Goal: Information Seeking & Learning: Learn about a topic

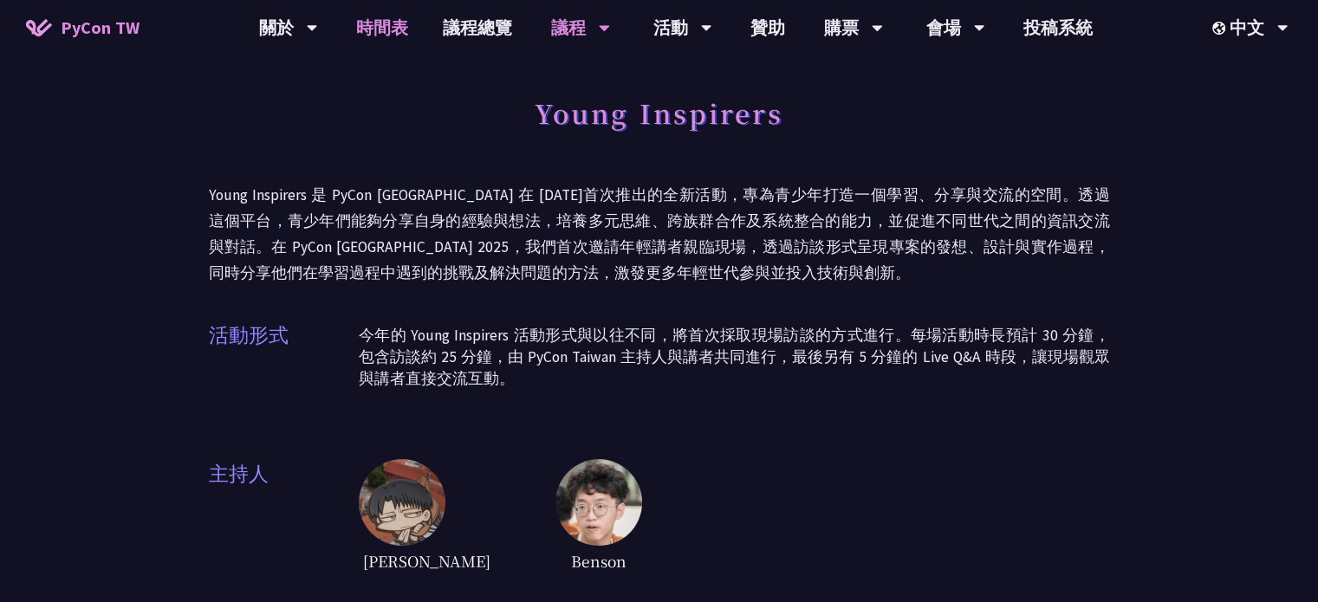
click at [365, 19] on link "時間表" at bounding box center [382, 27] width 87 height 55
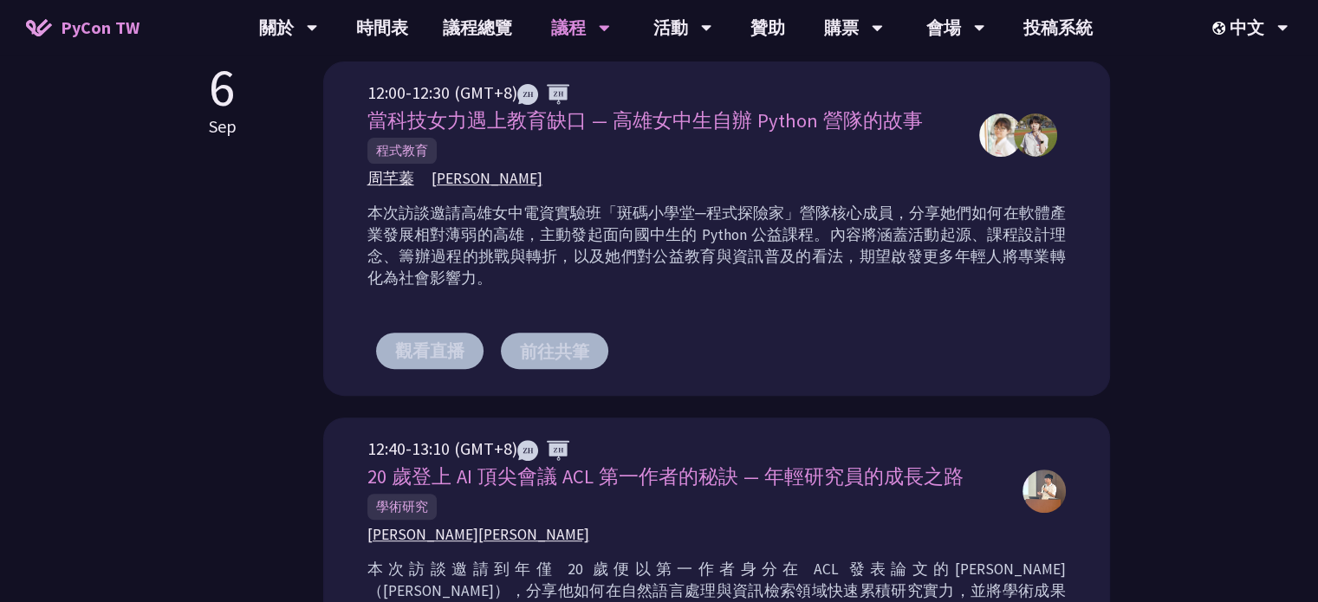
scroll to position [347, 0]
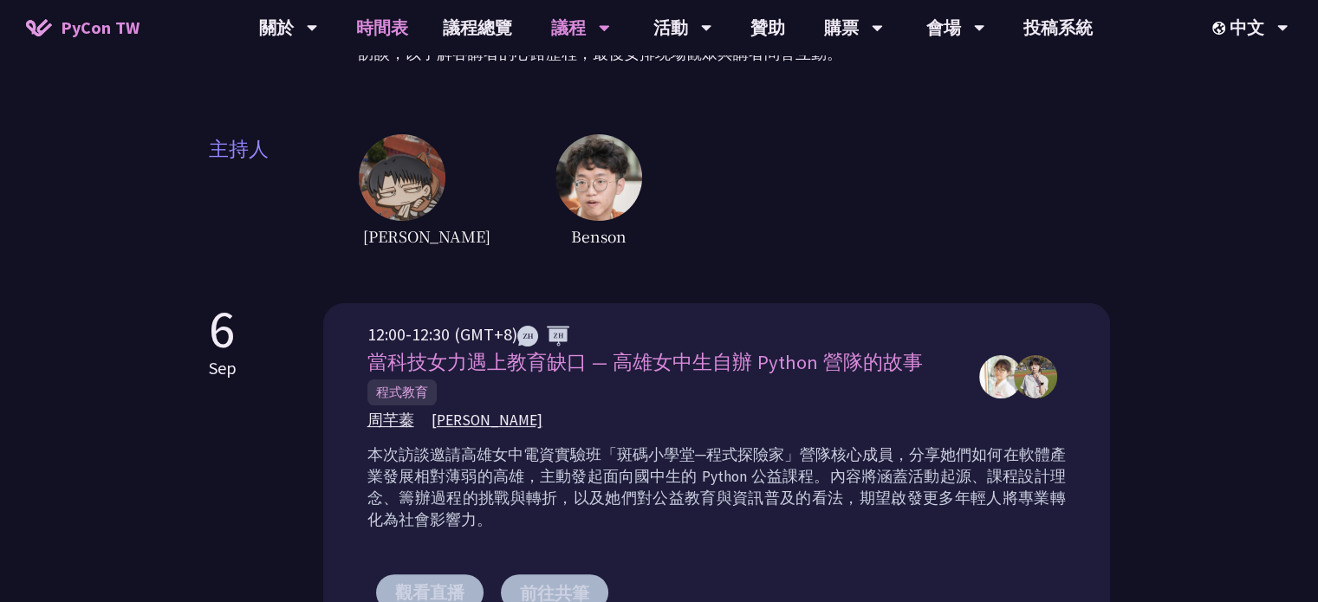
click at [371, 20] on link "時間表" at bounding box center [382, 27] width 87 height 55
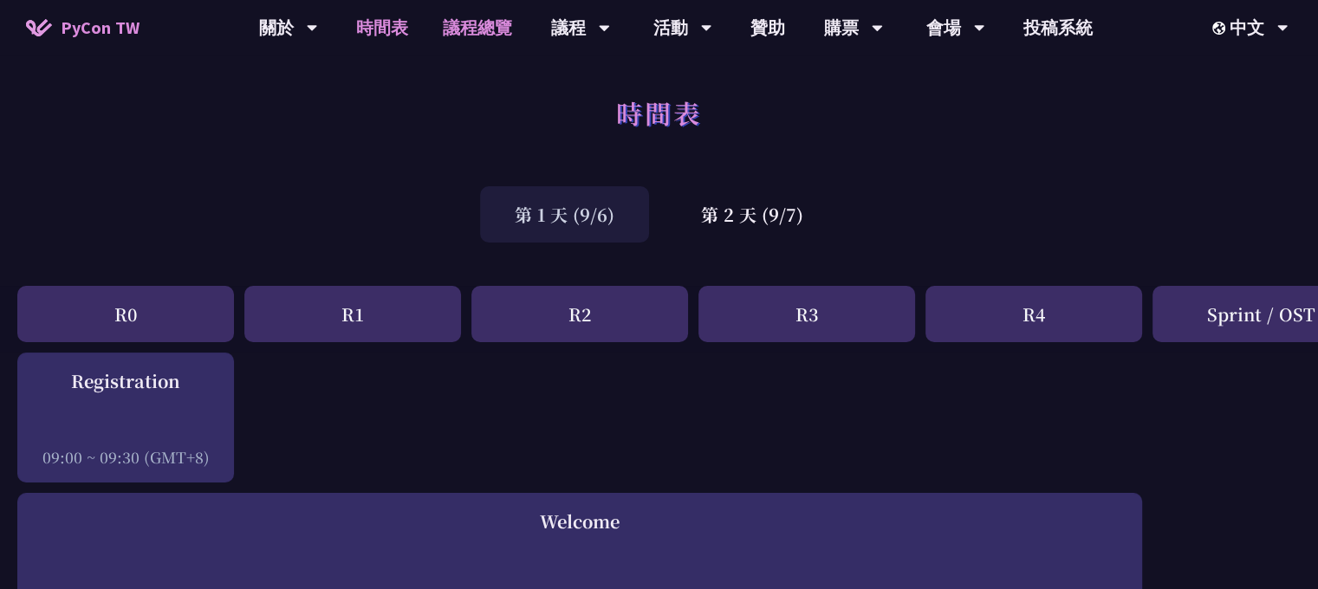
click at [477, 28] on link "議程總覽" at bounding box center [477, 27] width 104 height 55
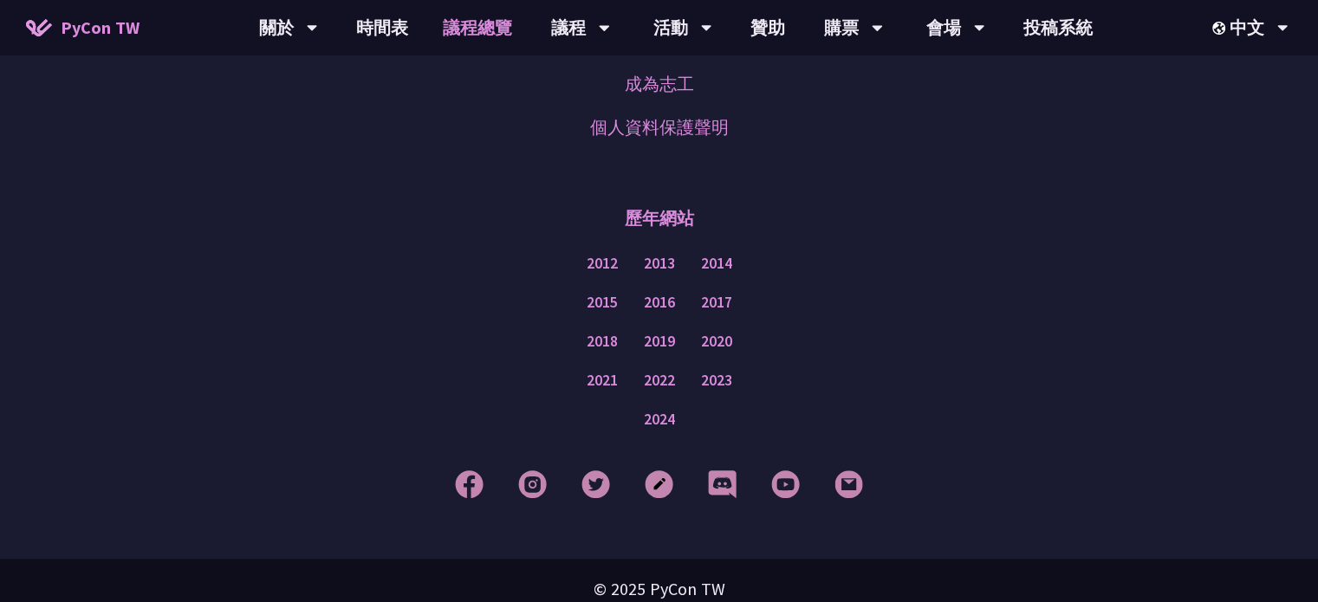
scroll to position [2208, 0]
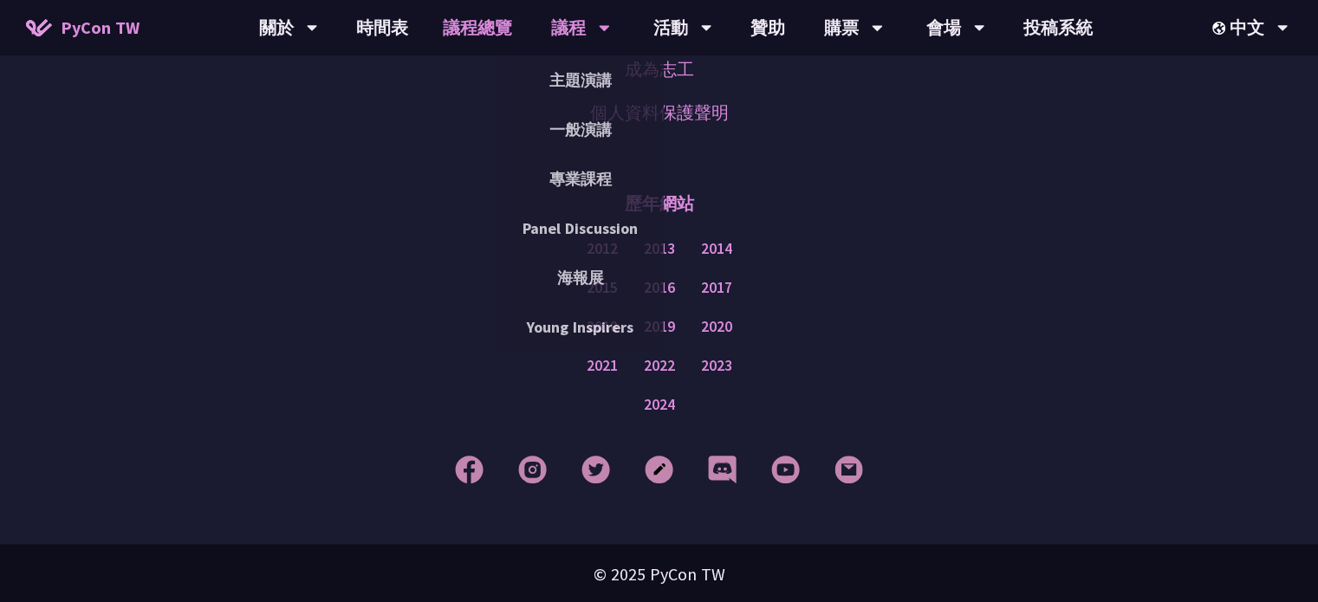
click at [318, 38] on div "議程" at bounding box center [288, 27] width 59 height 55
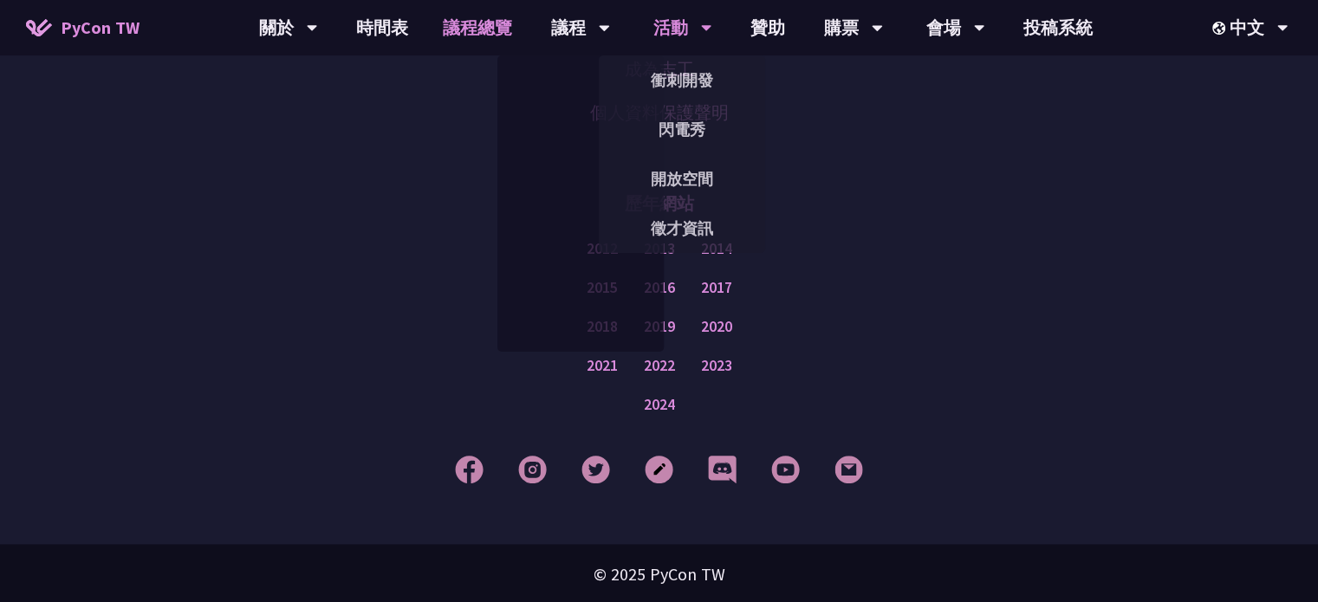
click at [318, 33] on div "活動" at bounding box center [288, 27] width 59 height 55
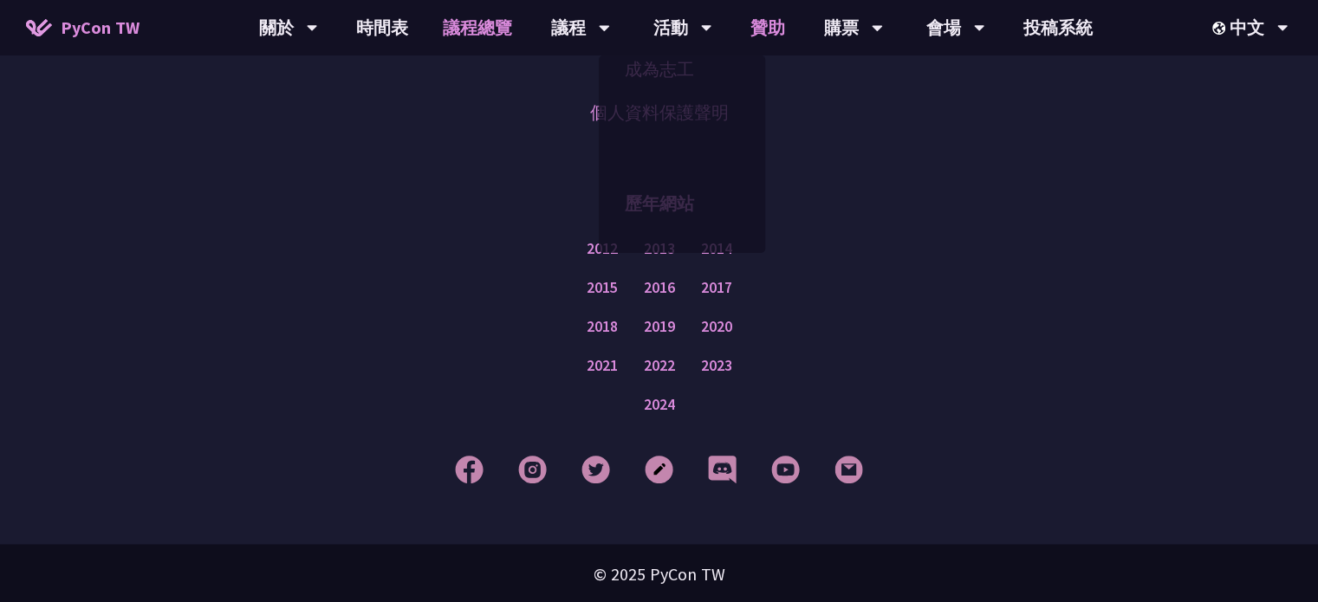
click at [787, 45] on link "贊助" at bounding box center [767, 27] width 69 height 55
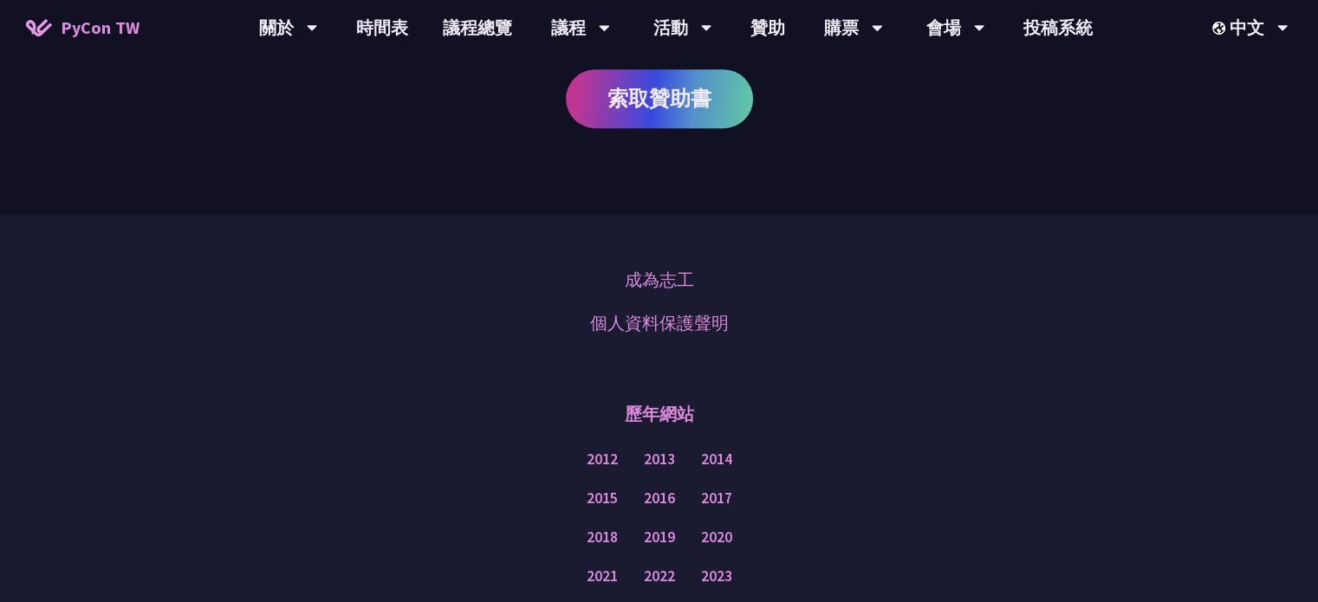
scroll to position [1393, 0]
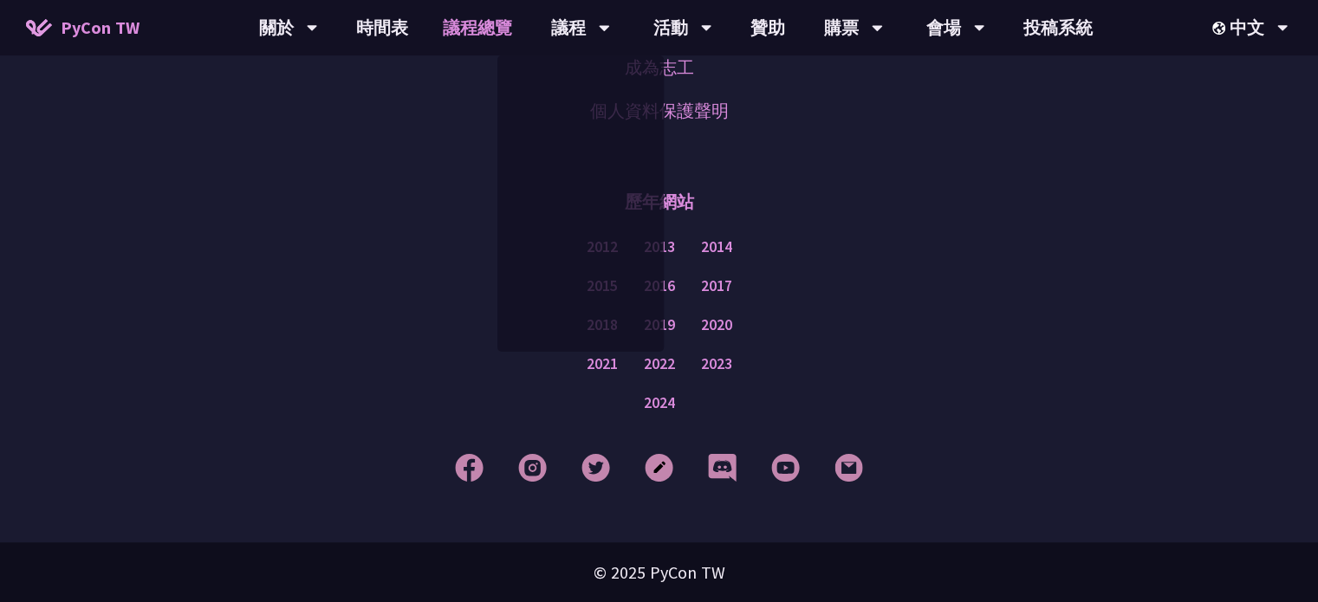
click at [484, 27] on link "議程總覽" at bounding box center [477, 27] width 104 height 55
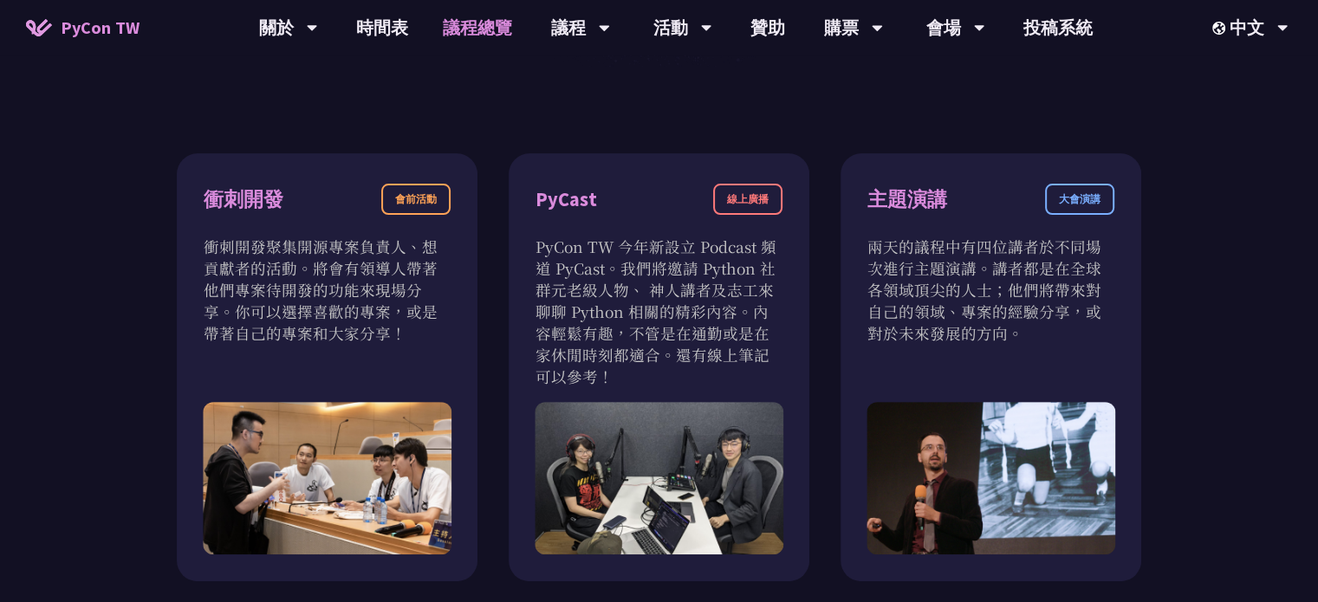
scroll to position [515, 0]
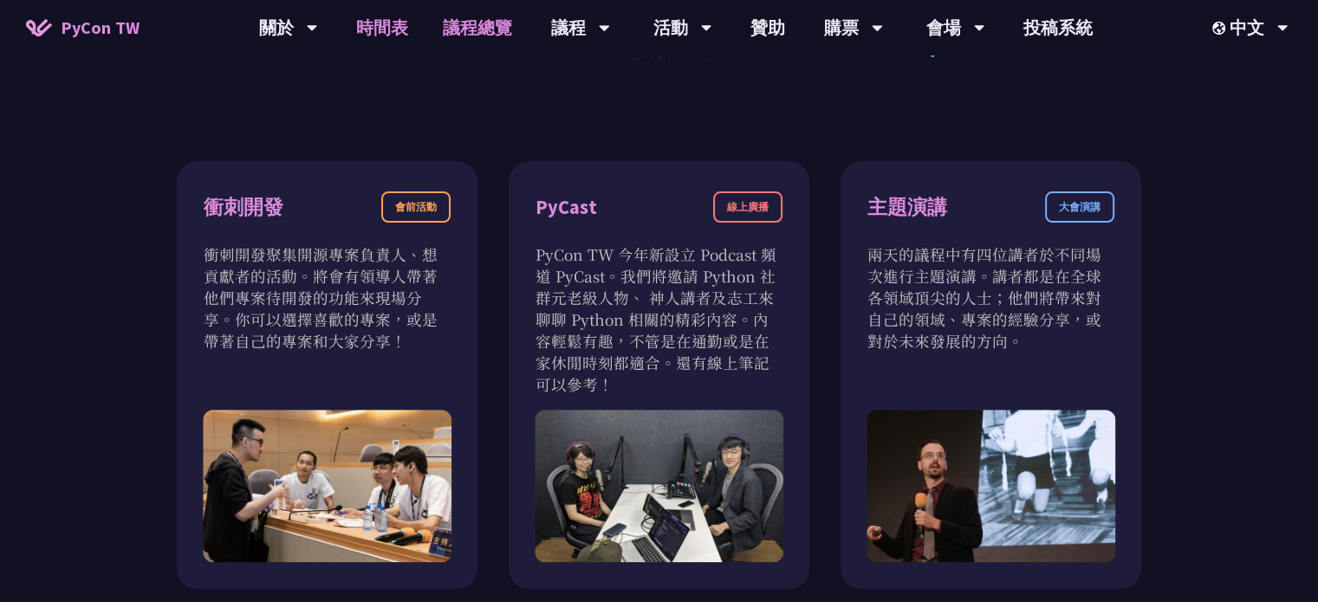
click at [371, 23] on link "時間表" at bounding box center [382, 27] width 87 height 55
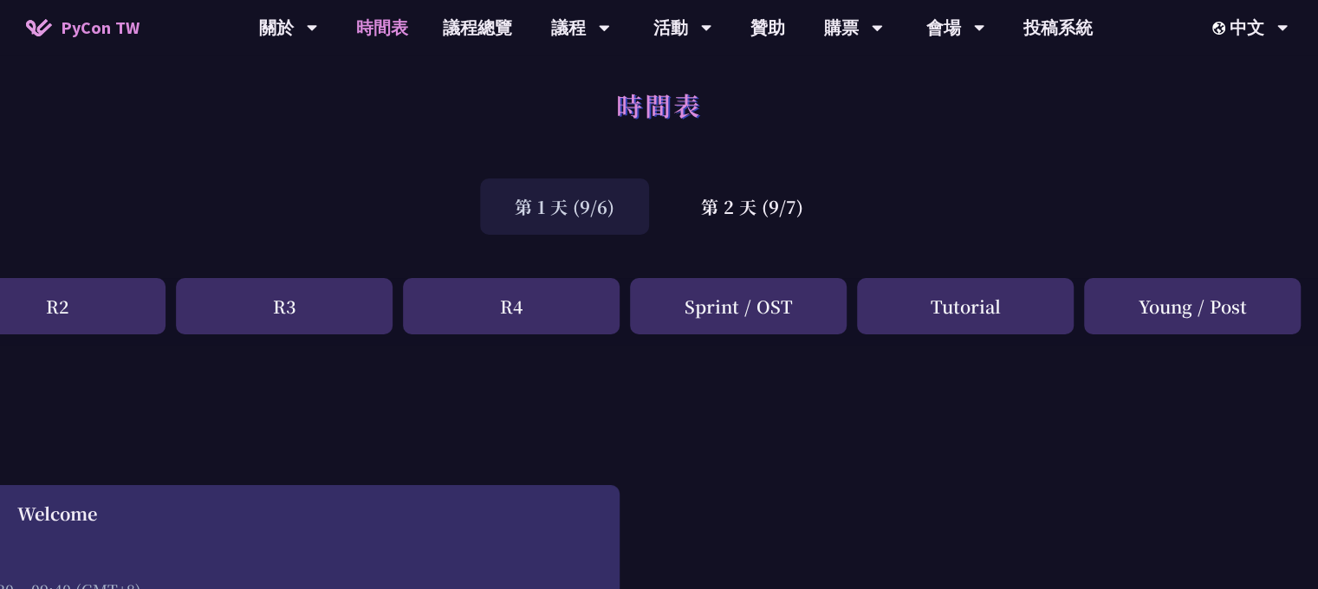
scroll to position [8, 0]
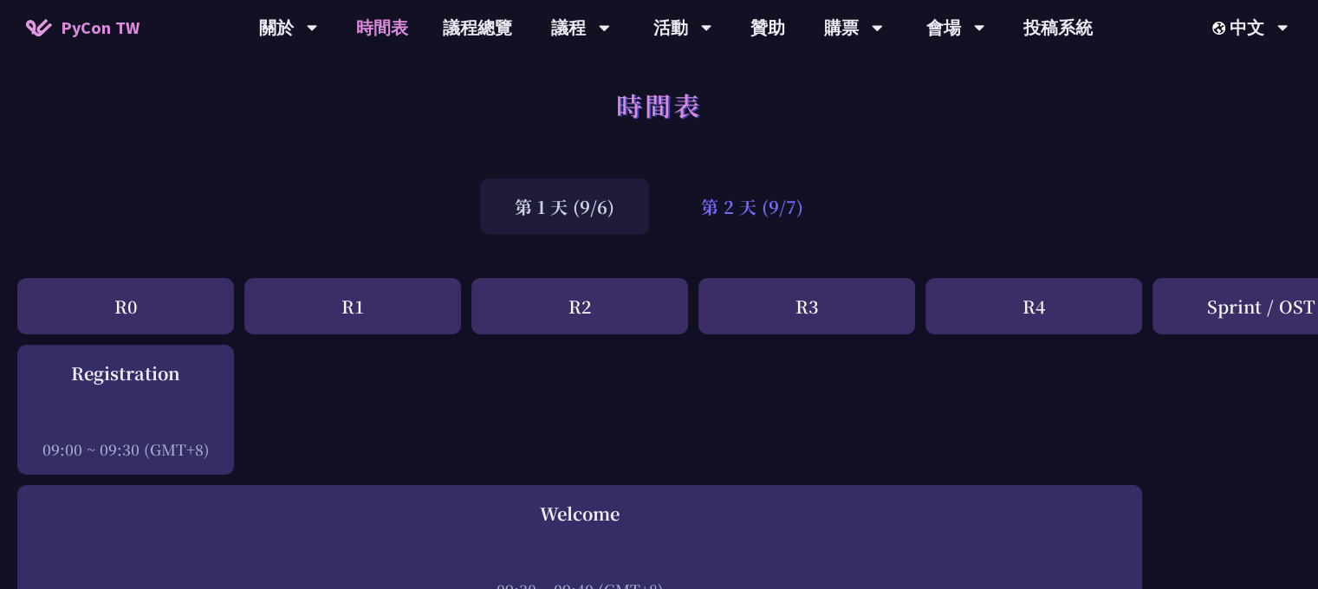
click at [749, 195] on div "第 2 天 (9/7)" at bounding box center [752, 207] width 172 height 56
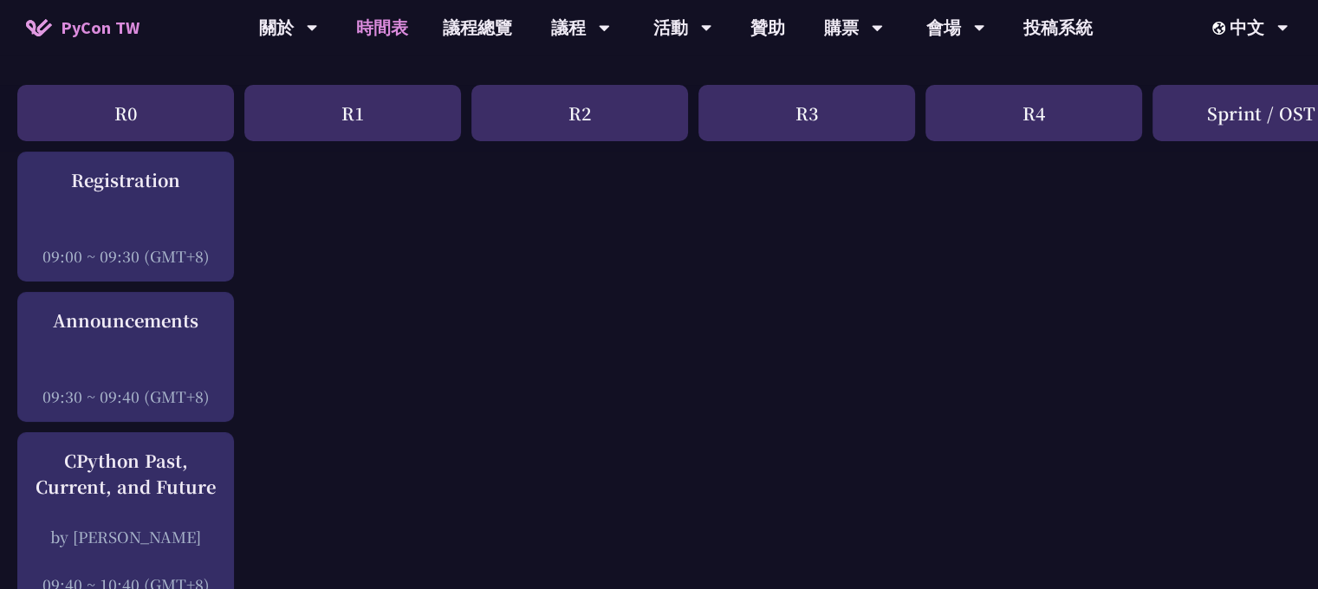
scroll to position [0, 0]
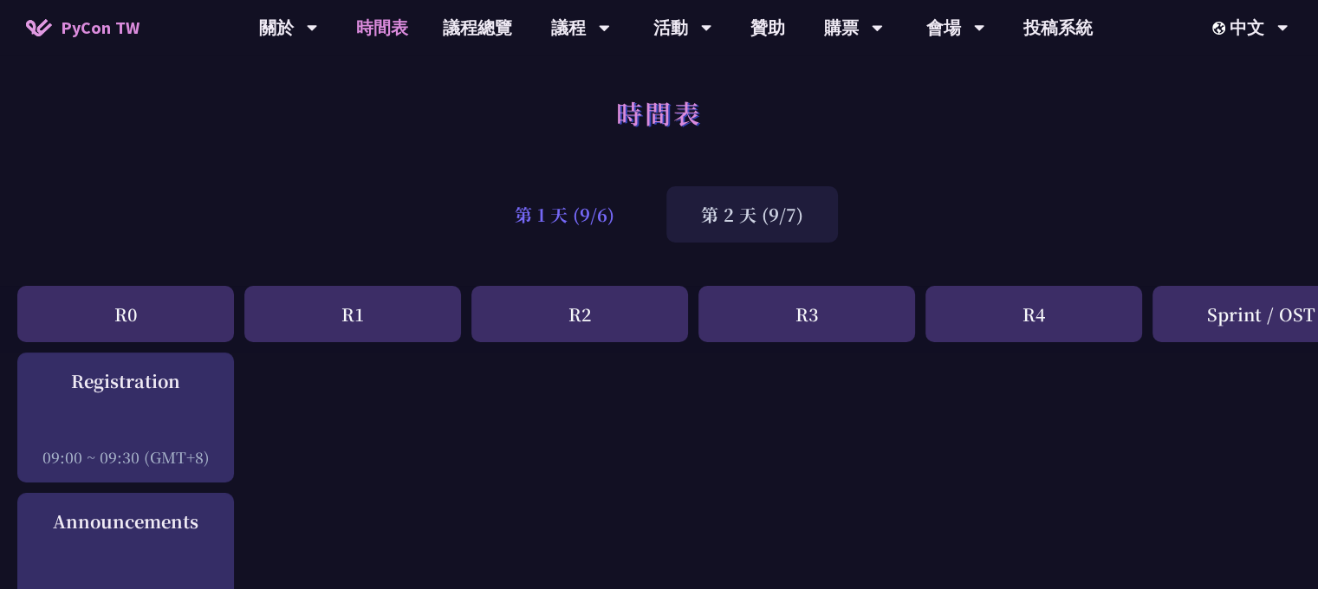
click at [562, 213] on div "第 1 天 (9/6)" at bounding box center [564, 214] width 169 height 56
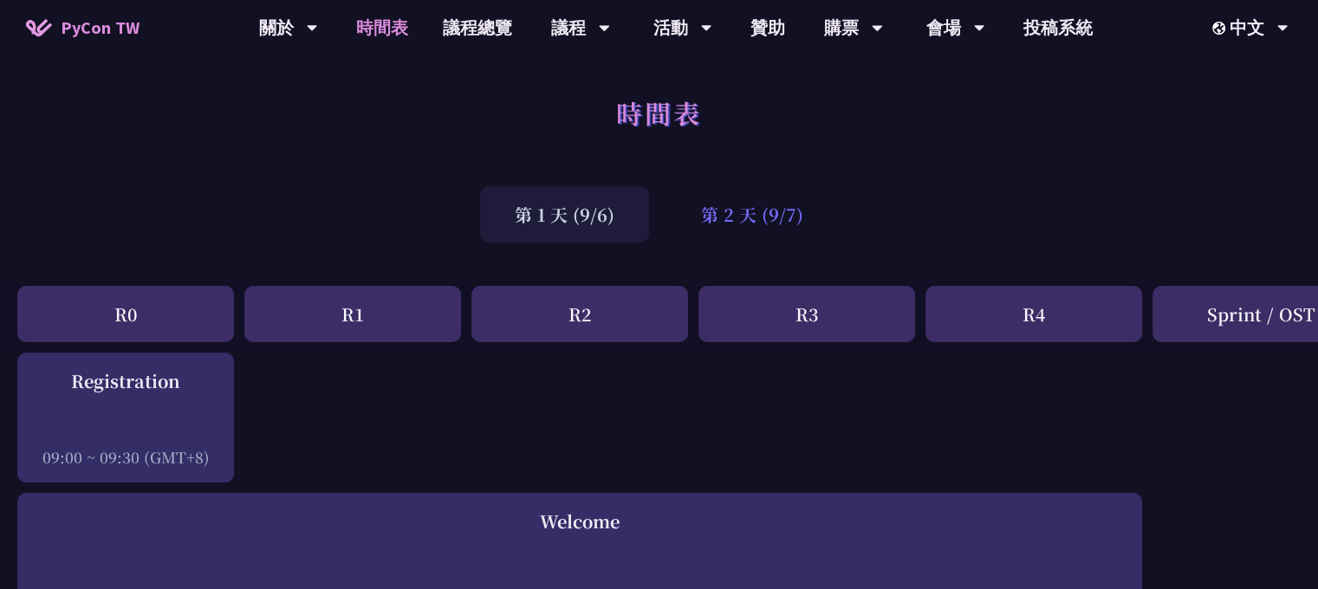
click at [756, 195] on div "第 2 天 (9/7)" at bounding box center [752, 214] width 172 height 56
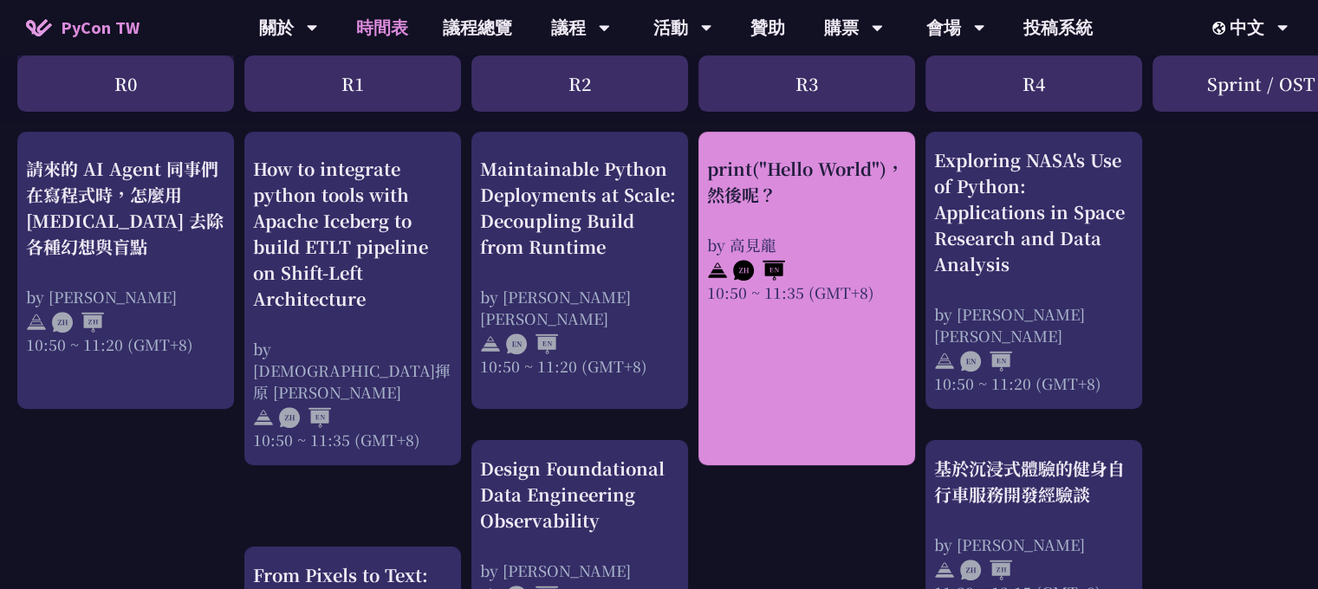
scroll to position [693, 0]
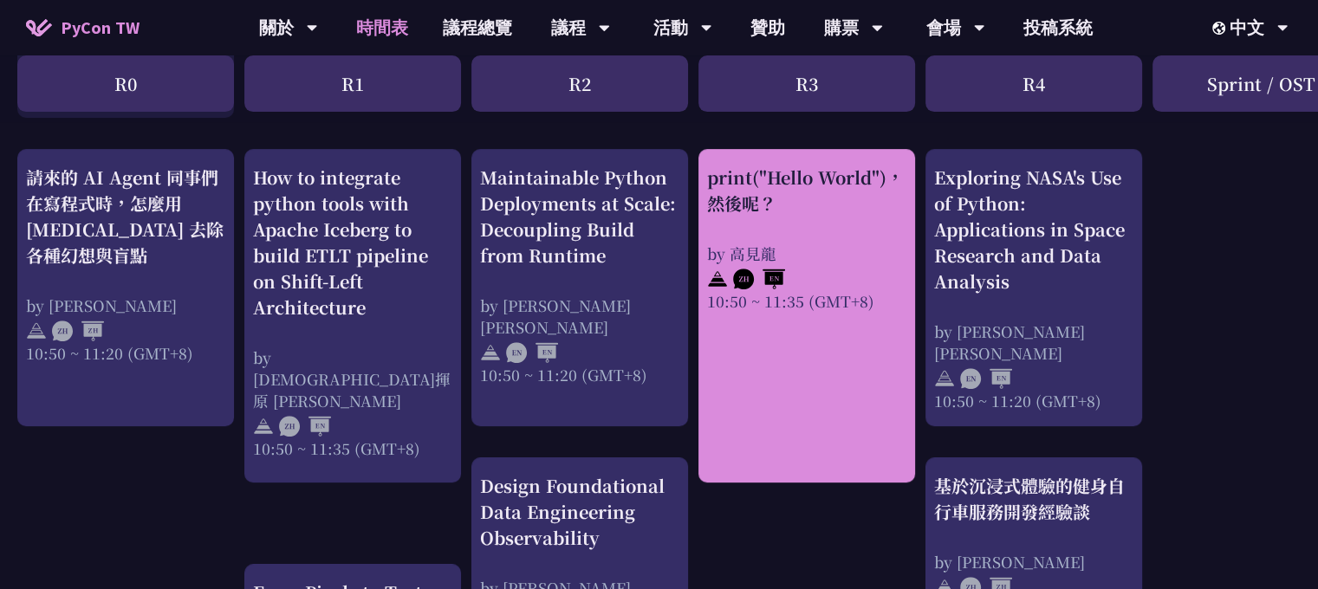
click at [849, 373] on div "print("Hello World")，然後呢？ by 高見龍 10:50 ~ 11:35 (GMT+8)" at bounding box center [806, 316] width 217 height 334
click at [834, 348] on div "print("Hello World")，然後呢？ by 高見龍 10:50 ~ 11:35 (GMT+8)" at bounding box center [806, 316] width 217 height 334
click at [832, 348] on div "print("Hello World")，然後呢？ by 高見龍 10:50 ~ 11:35 (GMT+8)" at bounding box center [806, 316] width 217 height 334
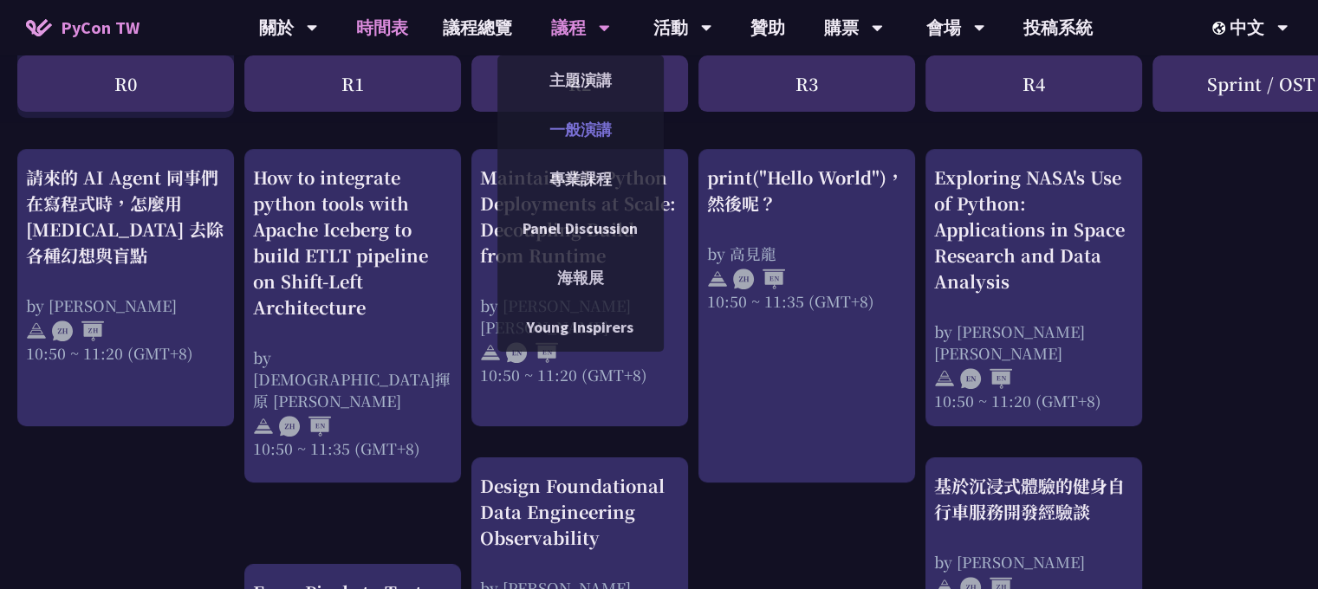
click at [588, 138] on link "一般演講" at bounding box center [580, 129] width 166 height 41
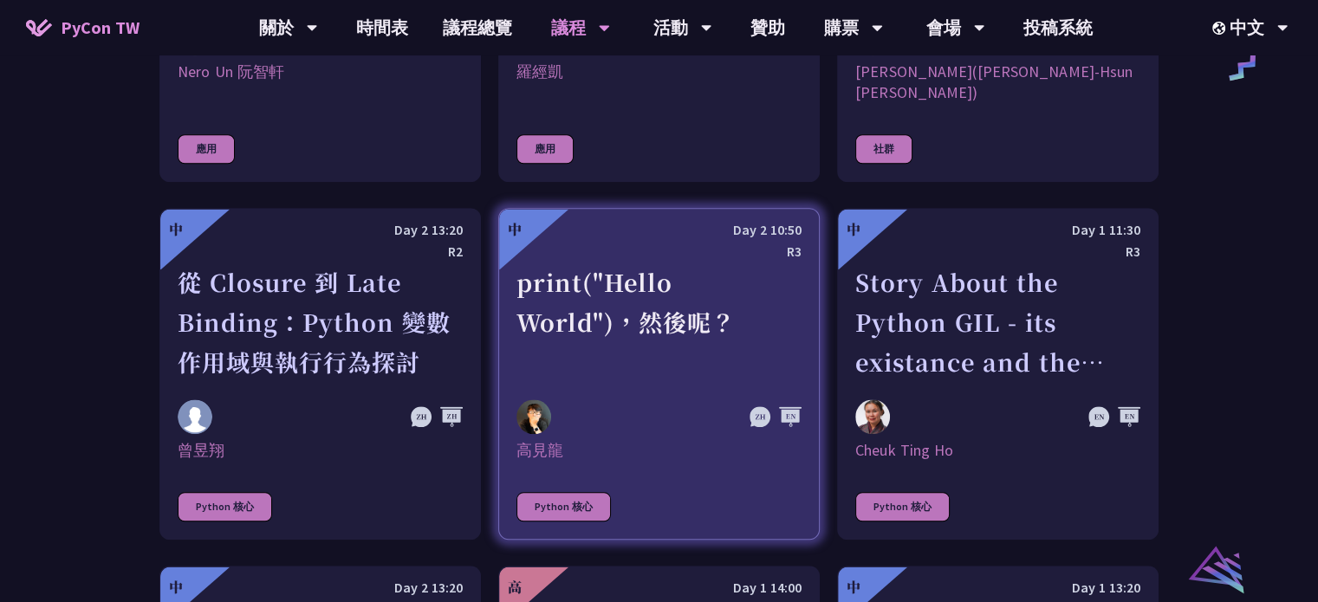
scroll to position [1560, 0]
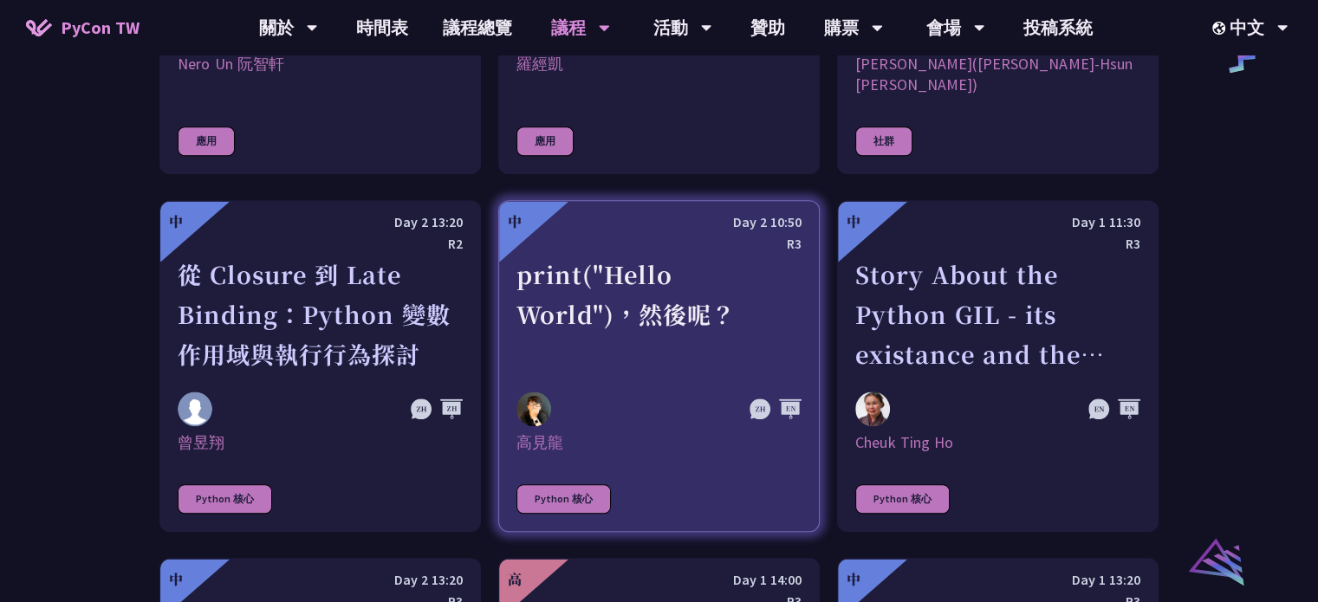
click at [700, 296] on div "print("Hello World")，然後呢？" at bounding box center [658, 315] width 285 height 120
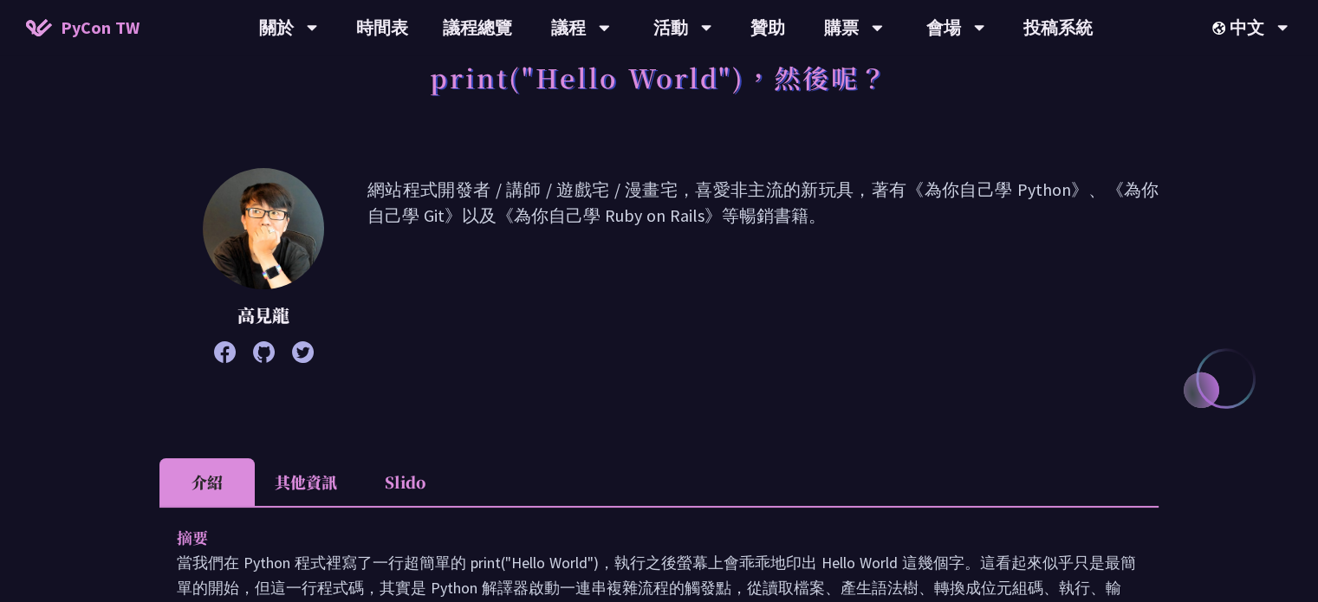
scroll to position [87, 0]
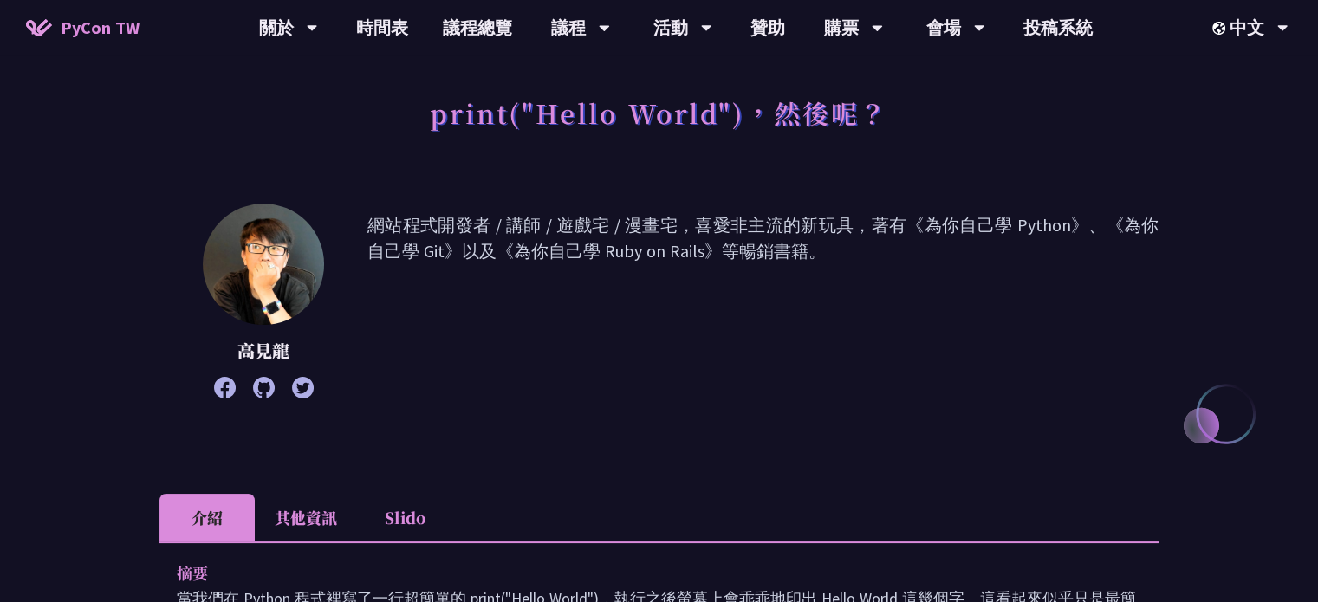
click at [319, 500] on li "其他資訊" at bounding box center [306, 518] width 102 height 48
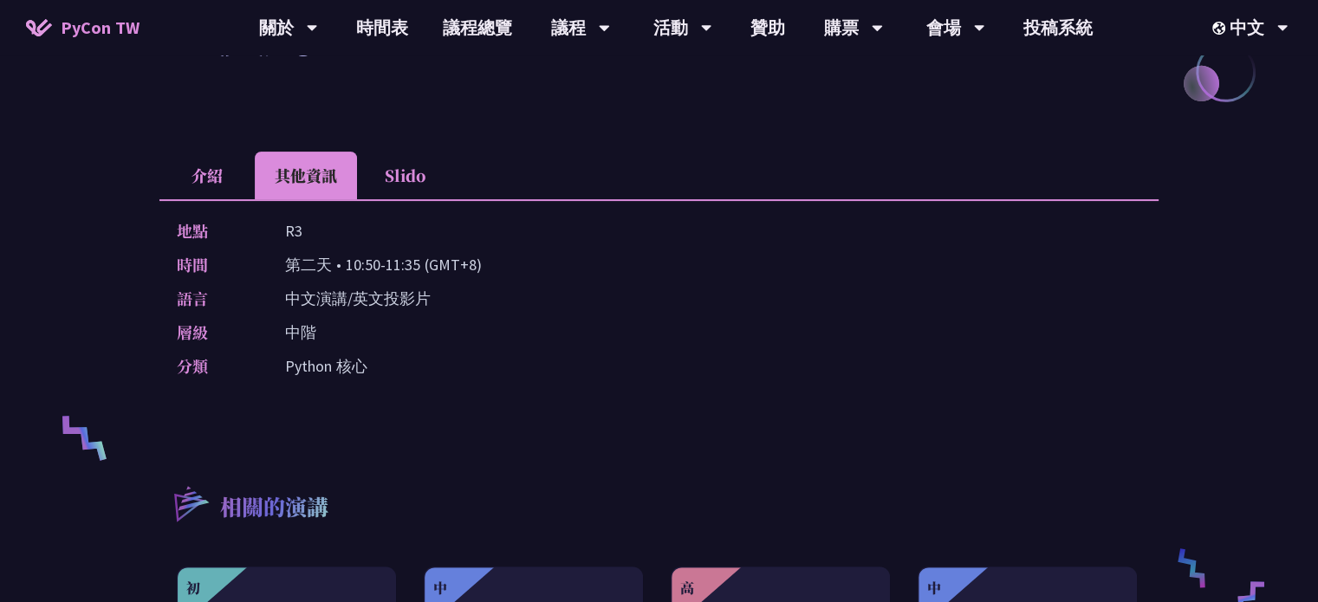
scroll to position [433, 0]
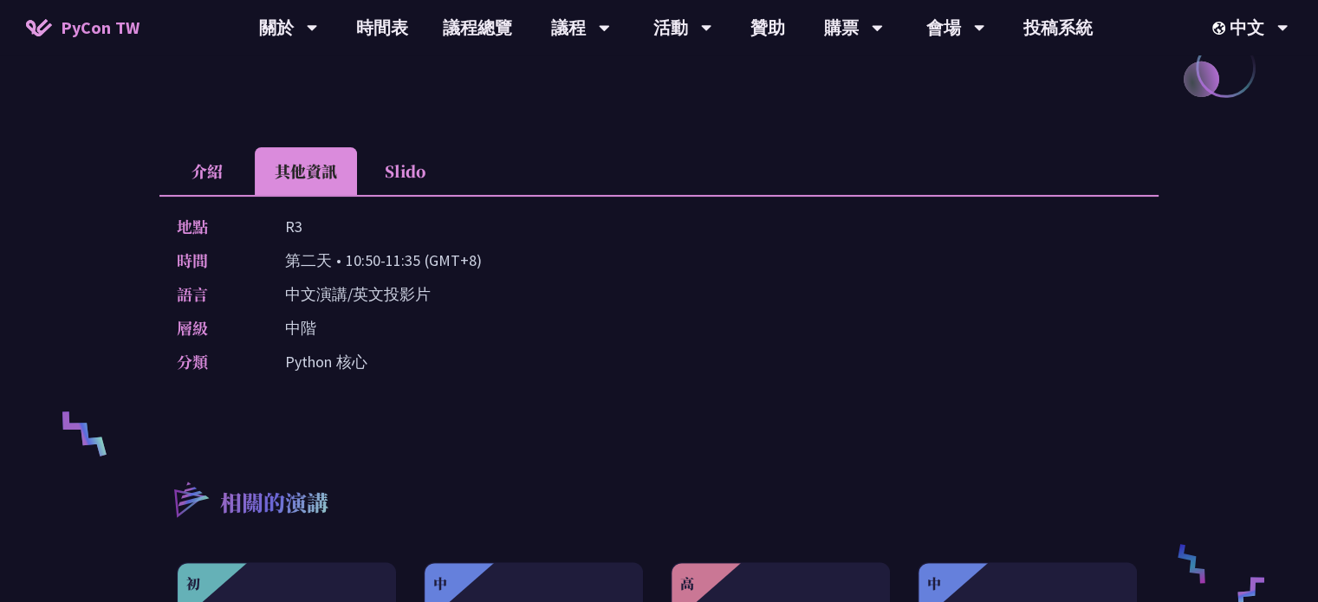
click at [226, 166] on li "介紹" at bounding box center [206, 171] width 95 height 48
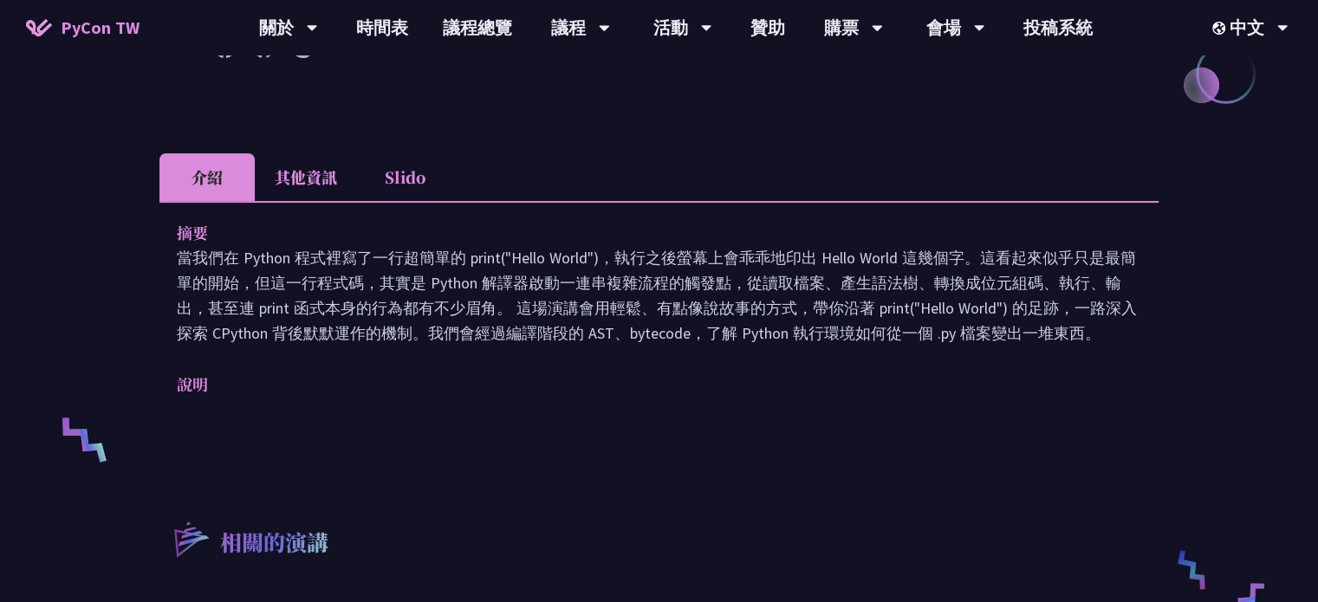
scroll to position [347, 0]
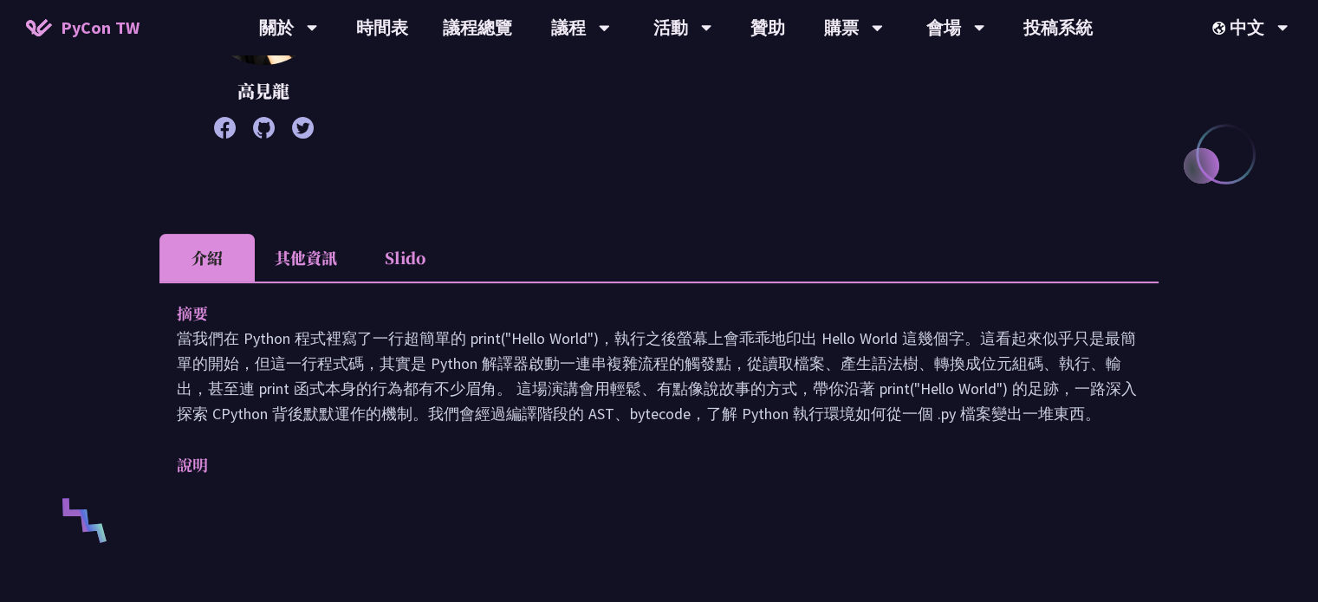
click at [386, 254] on li "Slido" at bounding box center [404, 258] width 95 height 48
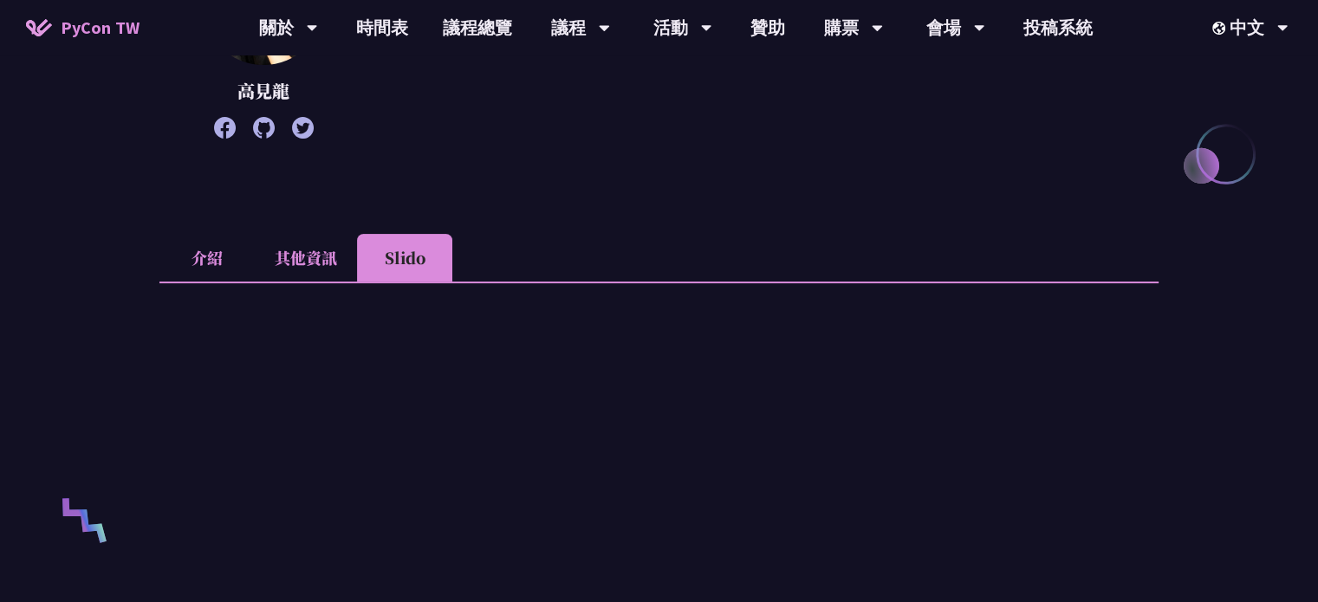
drag, startPoint x: 302, startPoint y: 263, endPoint x: 257, endPoint y: 261, distance: 45.1
click at [302, 263] on li "其他資訊" at bounding box center [306, 258] width 102 height 48
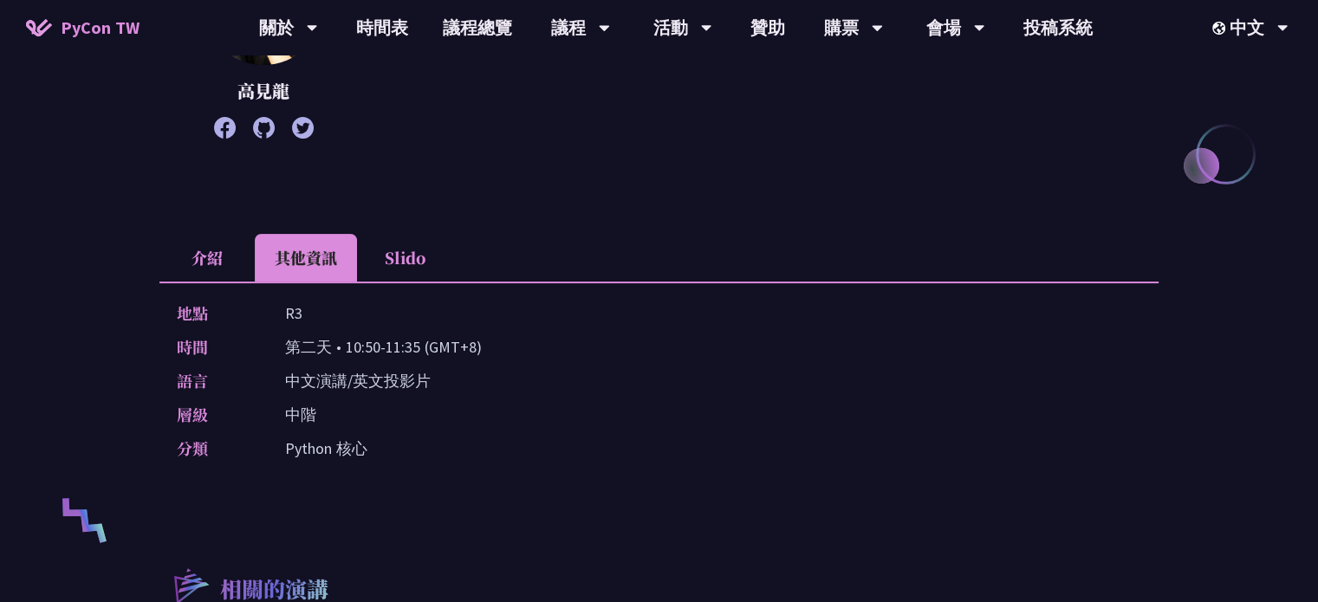
click at [205, 258] on li "介紹" at bounding box center [206, 258] width 95 height 48
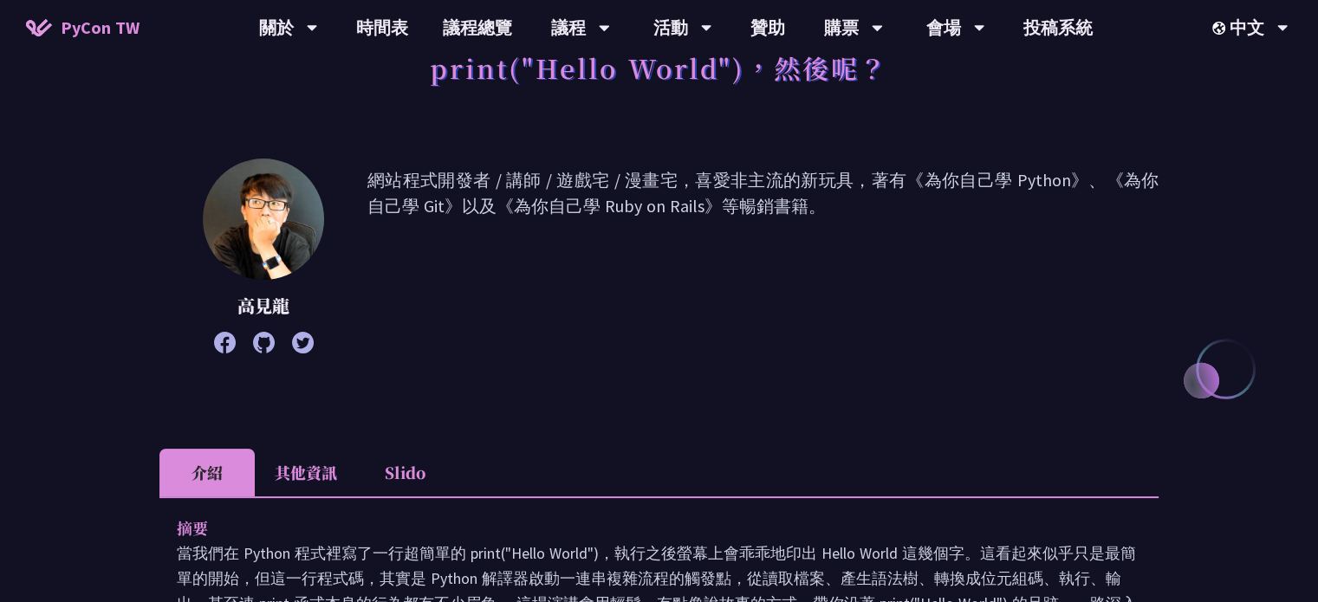
scroll to position [87, 0]
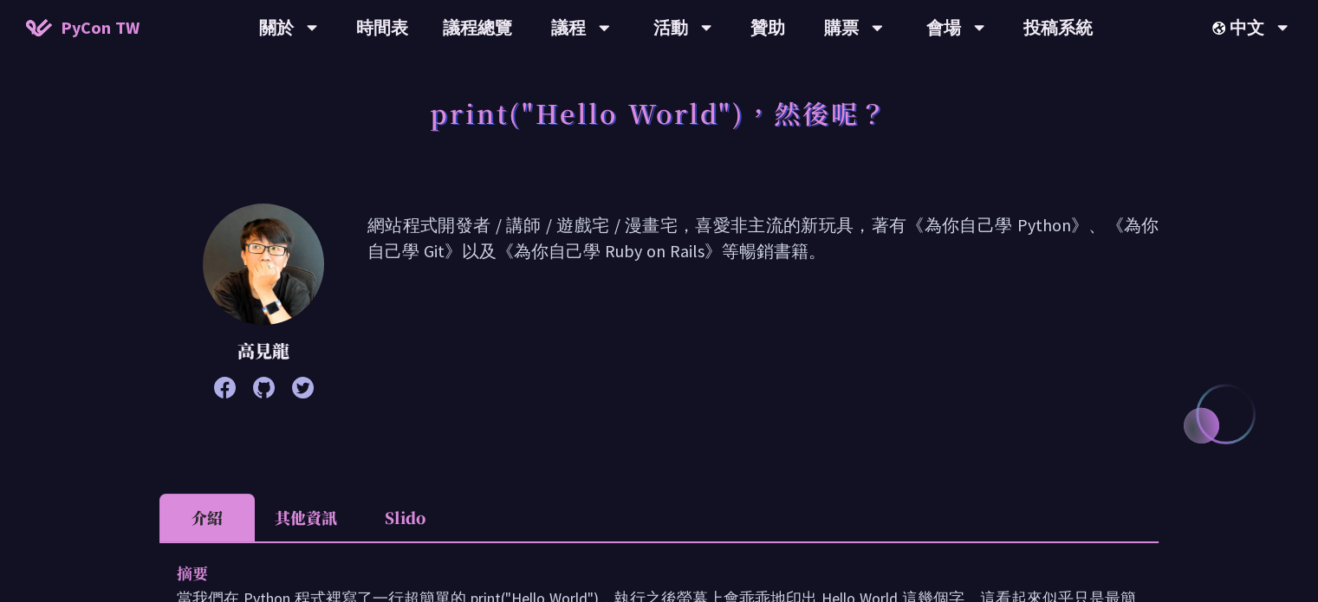
click at [224, 387] on icon at bounding box center [225, 388] width 22 height 22
click at [371, 27] on link "時間表" at bounding box center [382, 27] width 87 height 55
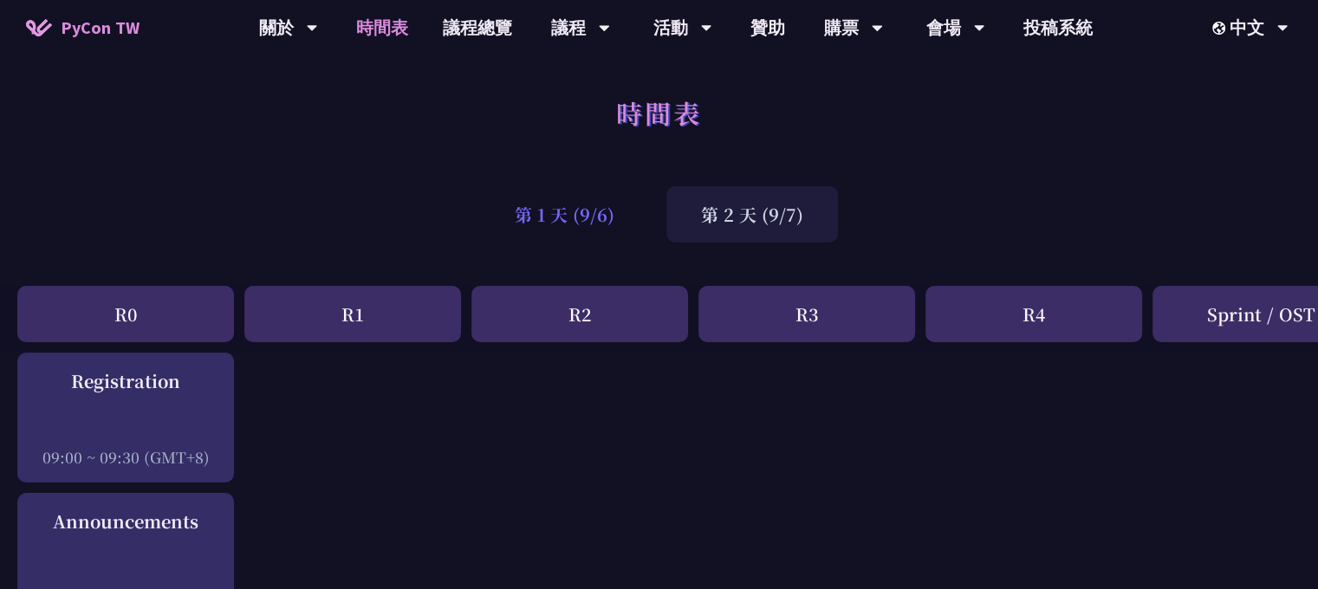
click at [568, 235] on div "第 1 天 (9/6)" at bounding box center [564, 214] width 169 height 56
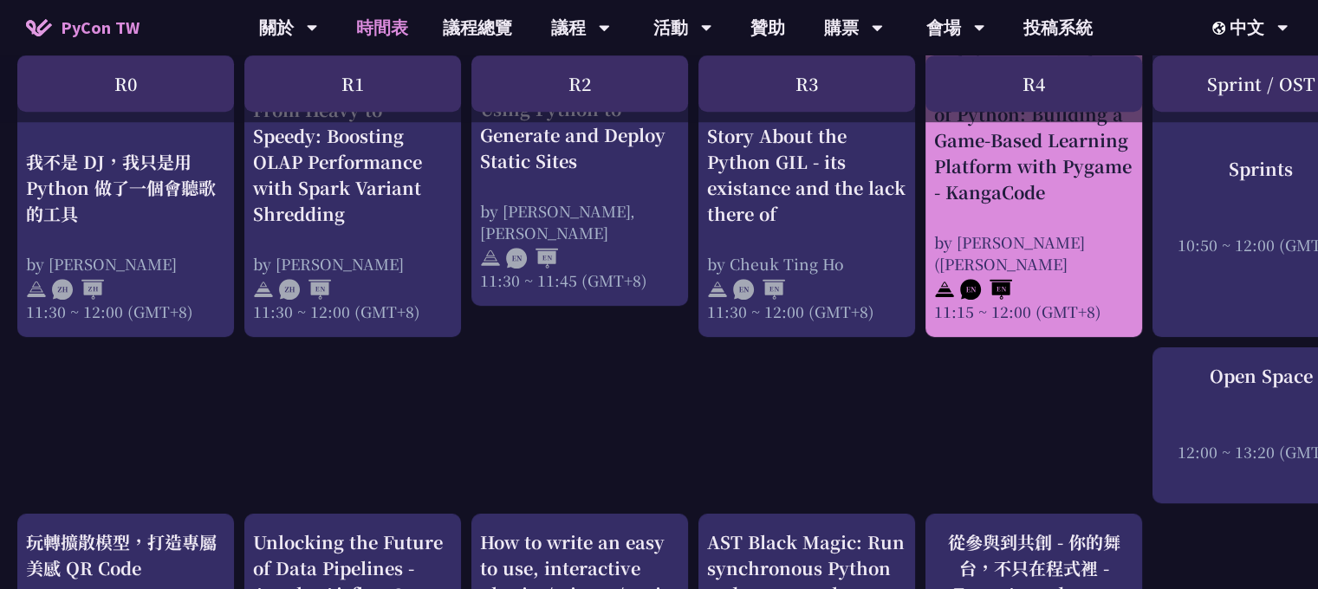
scroll to position [1127, 0]
